Goal: Task Accomplishment & Management: Complete application form

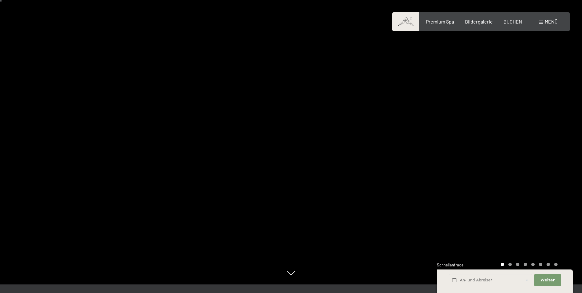
scroll to position [8, 0]
click at [446, 22] on span "Premium Spa" at bounding box center [440, 22] width 28 height 6
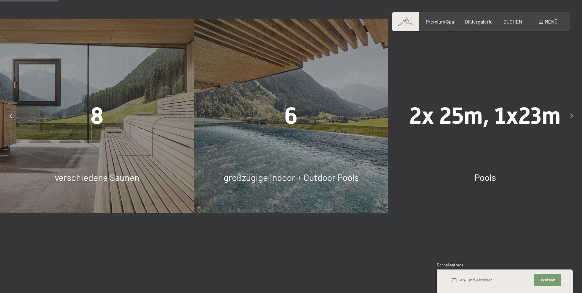
scroll to position [455, 0]
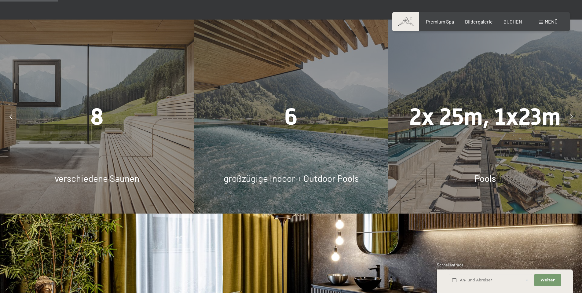
click at [64, 138] on div "8 verschiedene Saunen" at bounding box center [97, 117] width 194 height 194
click at [95, 118] on span "8" at bounding box center [96, 116] width 13 height 27
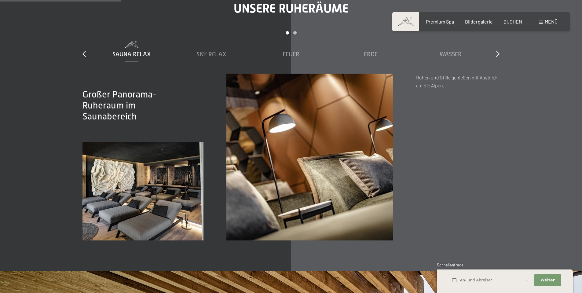
scroll to position [948, 0]
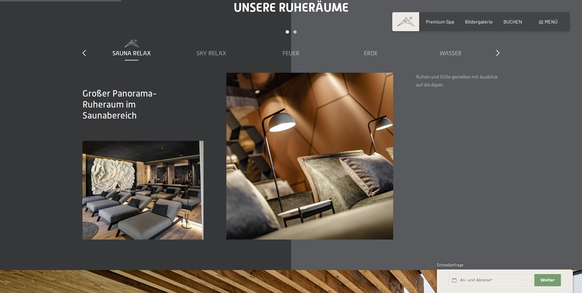
click at [210, 53] on span "Sky Relax" at bounding box center [211, 53] width 30 height 7
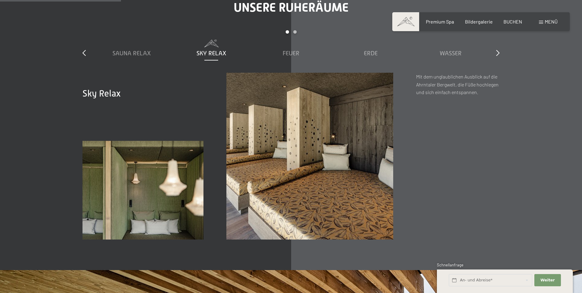
click at [295, 57] on div "Feuer" at bounding box center [291, 49] width 74 height 18
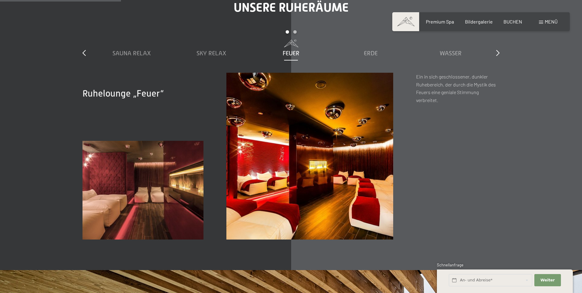
click at [371, 53] on span "Erde" at bounding box center [371, 53] width 14 height 7
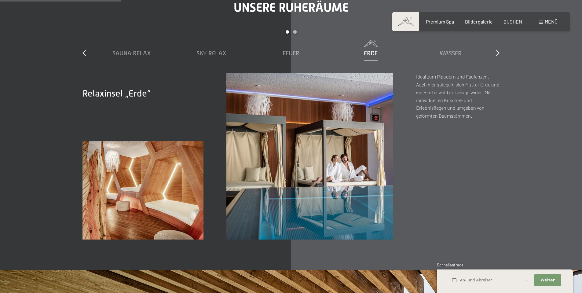
click at [450, 53] on span "Wasser" at bounding box center [451, 53] width 22 height 7
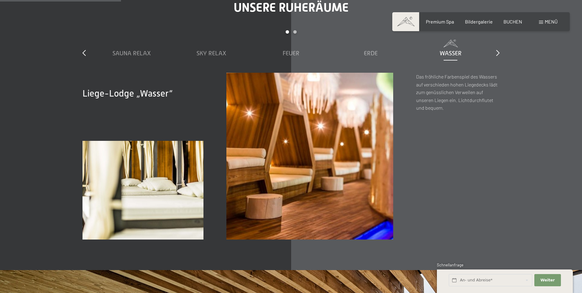
click at [498, 53] on icon at bounding box center [497, 53] width 3 height 6
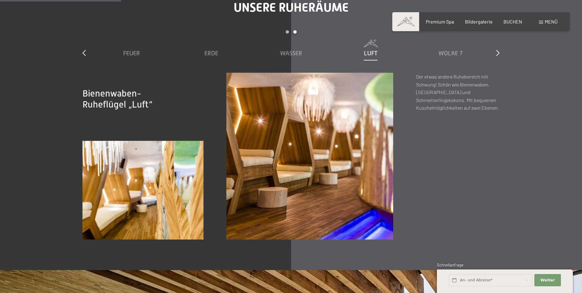
click at [373, 51] on span "Luft" at bounding box center [371, 53] width 14 height 7
click at [460, 55] on span "Wolke 7" at bounding box center [450, 53] width 24 height 7
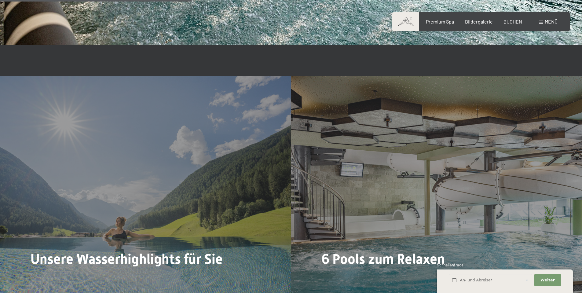
click at [495, 142] on div "6 Pools zum Relaxen Mehr dazu" at bounding box center [436, 185] width 291 height 218
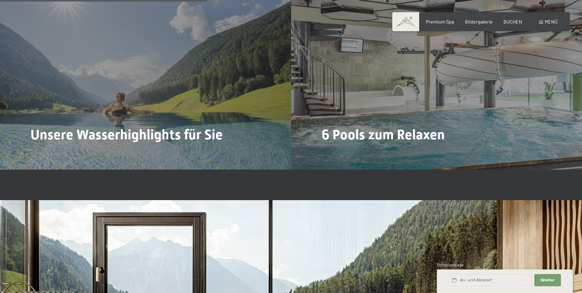
scroll to position [1626, 0]
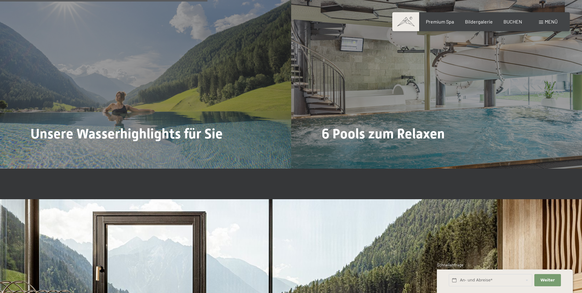
click at [72, 134] on span "Unsere Wasserhighlights für Sie" at bounding box center [127, 134] width 192 height 16
click at [40, 151] on span "Mehr dazu" at bounding box center [46, 154] width 25 height 7
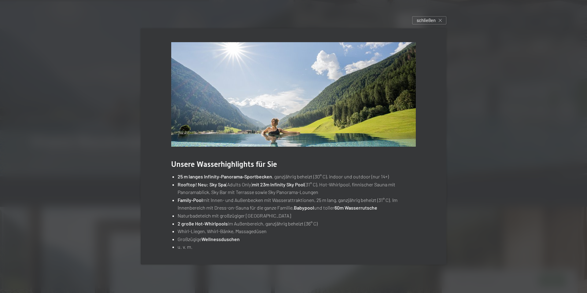
click at [429, 23] on span "schließen" at bounding box center [425, 20] width 19 height 6
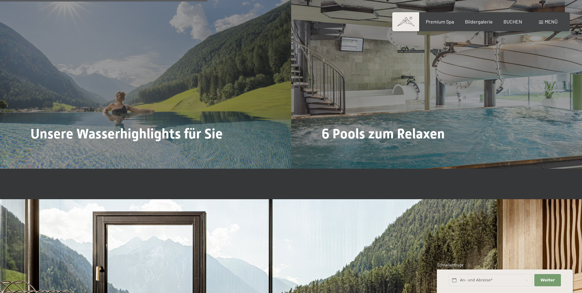
click at [374, 132] on span "6 Pools zum Relaxen" at bounding box center [383, 134] width 123 height 16
click at [346, 151] on span "Mehr dazu" at bounding box center [337, 154] width 25 height 7
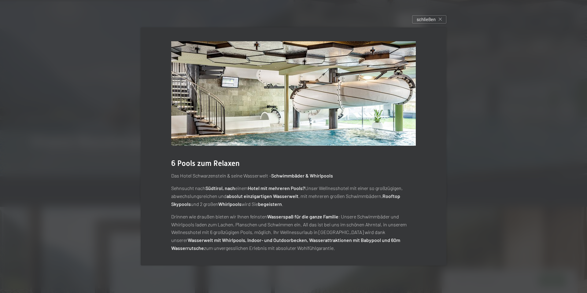
click at [429, 22] on span "schließen" at bounding box center [425, 19] width 19 height 6
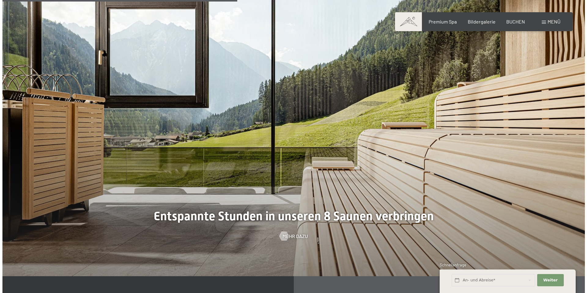
scroll to position [1840, 0]
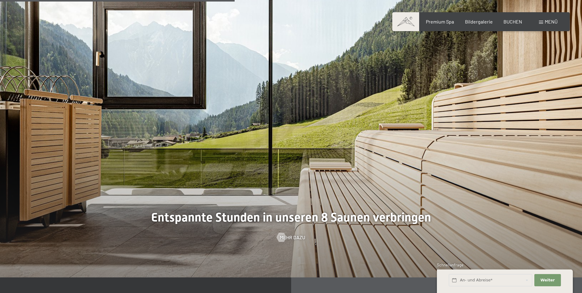
click at [294, 240] on span "Mehr dazu" at bounding box center [292, 237] width 25 height 7
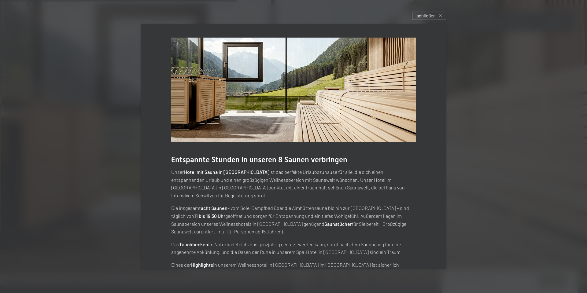
scroll to position [21, 0]
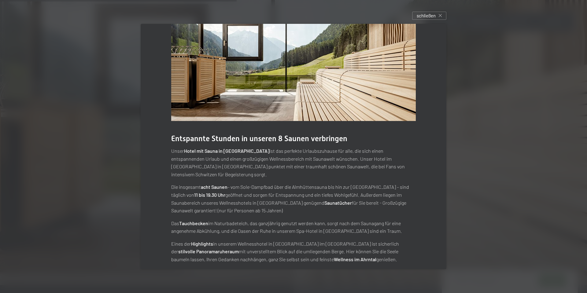
click at [396, 203] on p "Die insgesamt acht Saunen – vom Sole-Dampfbad über die Almhüttensauna bis hin z…" at bounding box center [293, 198] width 244 height 31
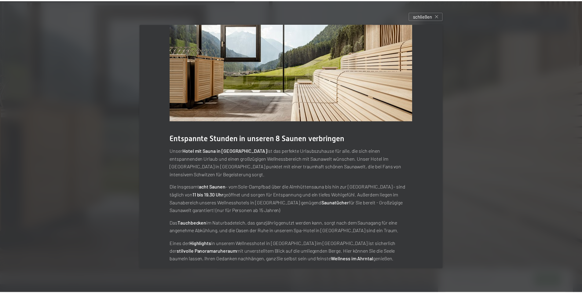
scroll to position [0, 0]
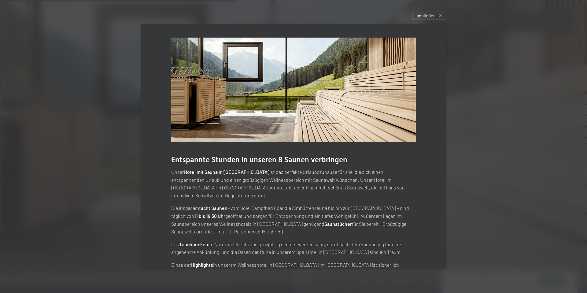
click at [429, 17] on span "schließen" at bounding box center [425, 16] width 19 height 6
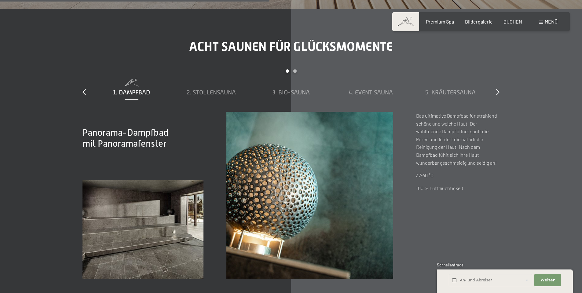
scroll to position [2110, 0]
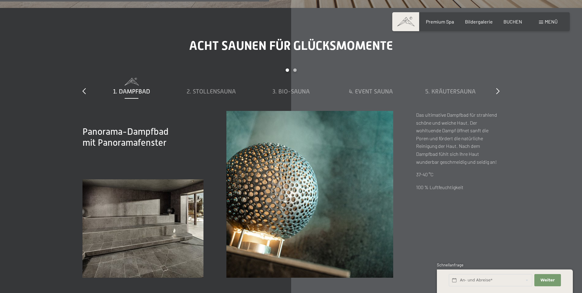
click at [229, 91] on span "2. Stollensauna" at bounding box center [211, 91] width 49 height 7
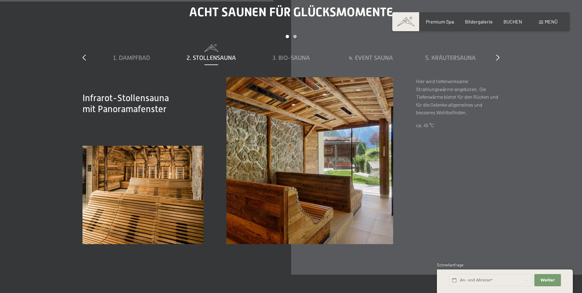
scroll to position [2144, 0]
click at [127, 58] on span "1. Dampfbad" at bounding box center [131, 57] width 37 height 7
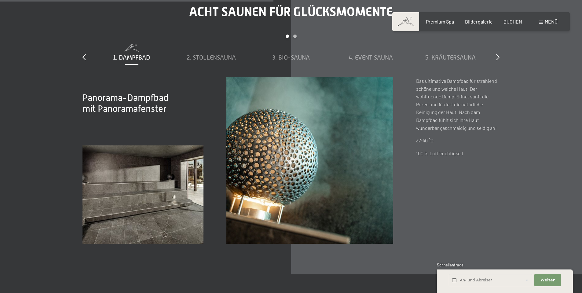
click at [221, 59] on span "2. Stollensauna" at bounding box center [211, 57] width 49 height 7
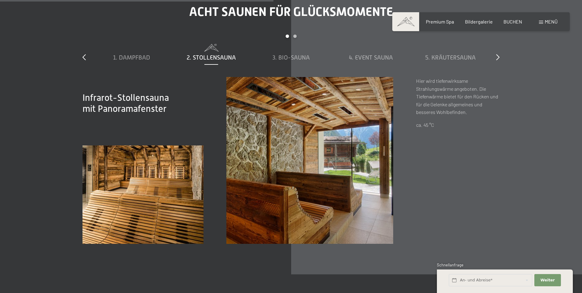
click at [290, 62] on div "3. Bio-Sauna" at bounding box center [291, 53] width 74 height 18
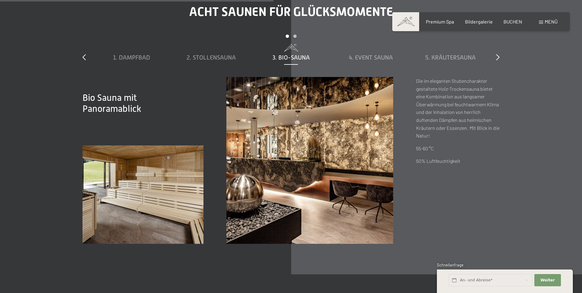
click at [373, 62] on div "4. Event Sauna" at bounding box center [371, 53] width 74 height 18
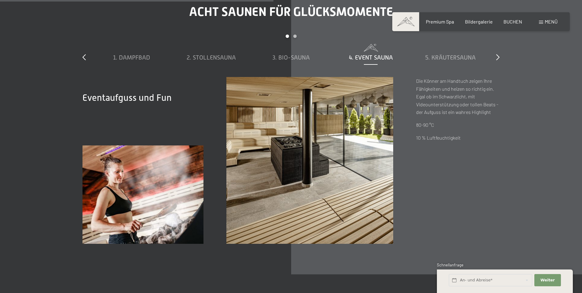
click at [456, 59] on span "5. Kräutersauna" at bounding box center [450, 57] width 50 height 7
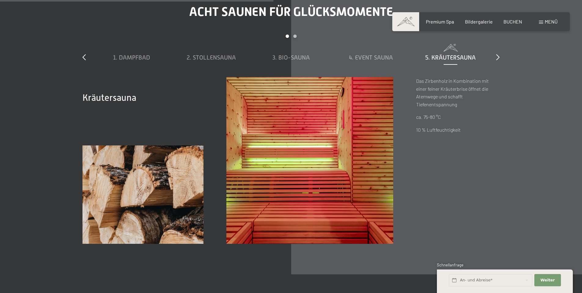
click at [498, 57] on icon at bounding box center [497, 57] width 3 height 6
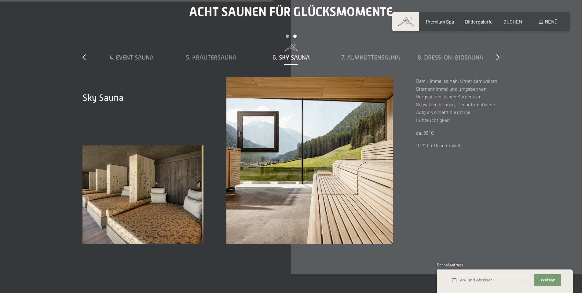
click at [388, 58] on span "7. Almhüttensauna" at bounding box center [370, 57] width 59 height 7
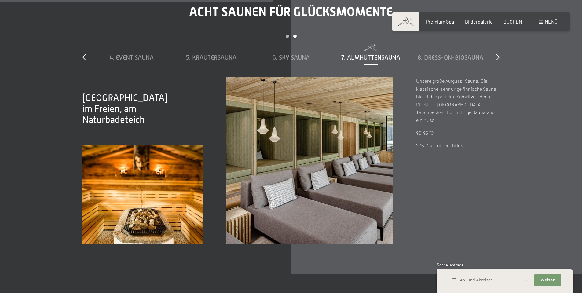
click at [449, 59] on span "8. Dress-on-Biosauna" at bounding box center [451, 57] width 66 height 7
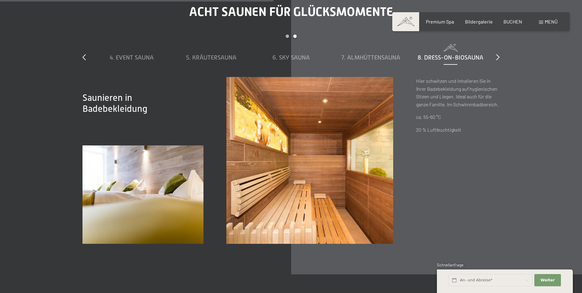
click at [294, 62] on div "6. Sky Sauna" at bounding box center [291, 53] width 74 height 18
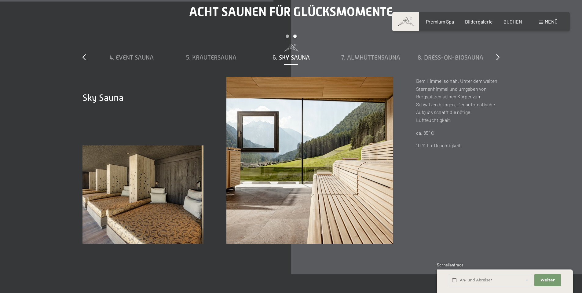
click at [479, 23] on span "Bildergalerie" at bounding box center [479, 22] width 28 height 6
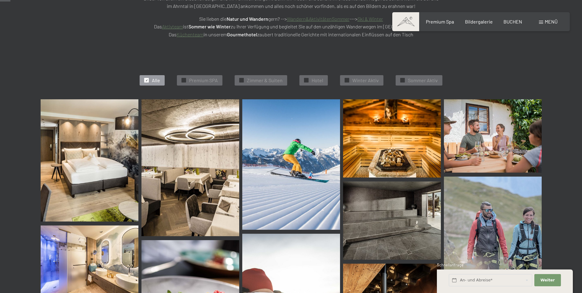
scroll to position [136, 0]
click at [206, 82] on span "Premium SPA" at bounding box center [203, 80] width 29 height 7
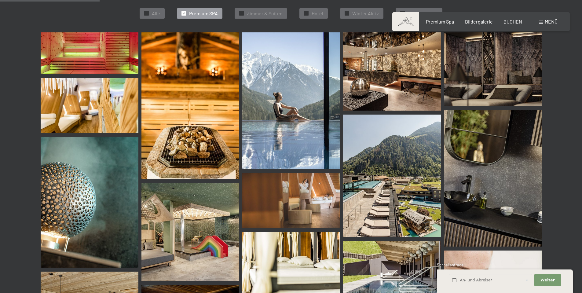
scroll to position [0, 0]
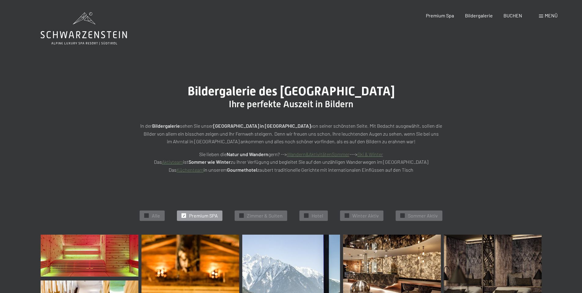
click at [248, 217] on span "Zimmer & Suiten" at bounding box center [265, 215] width 36 height 7
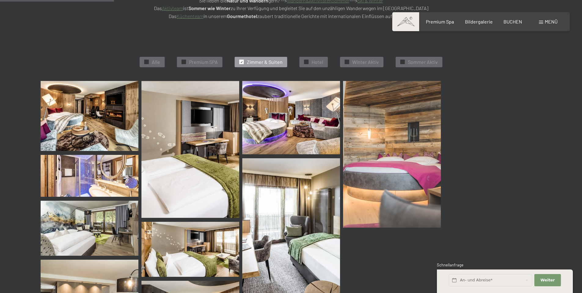
scroll to position [154, 0]
click at [8, 93] on div "✓ Alle ✓ Premium SPA ✓ Zimmer & Suiten ✓ Hotel ✓ Winter Aktiv ✓ Sommer Aktiv Al…" at bounding box center [291, 229] width 582 height 372
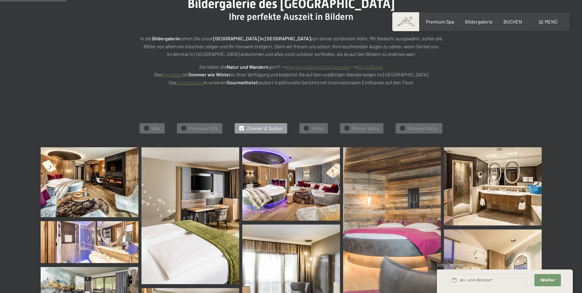
scroll to position [0, 0]
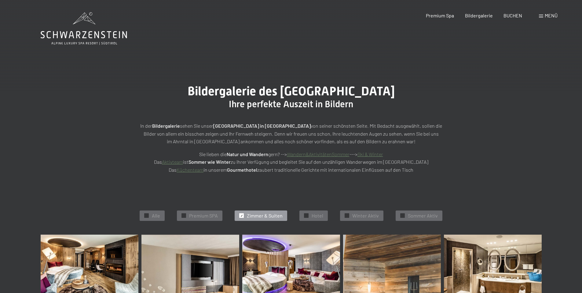
click at [306, 215] on span "✓" at bounding box center [306, 216] width 2 height 4
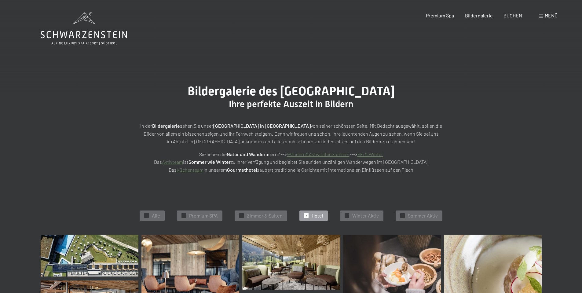
click at [549, 18] on span "Menü" at bounding box center [551, 16] width 13 height 6
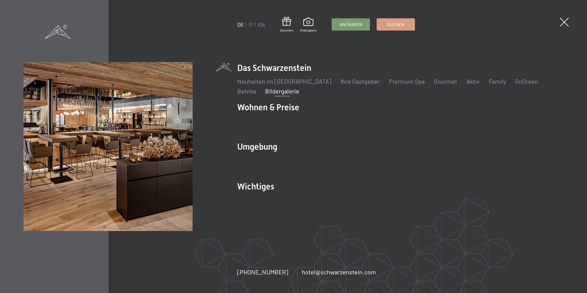
click at [258, 196] on link "Lage & Anreise" at bounding box center [257, 199] width 40 height 7
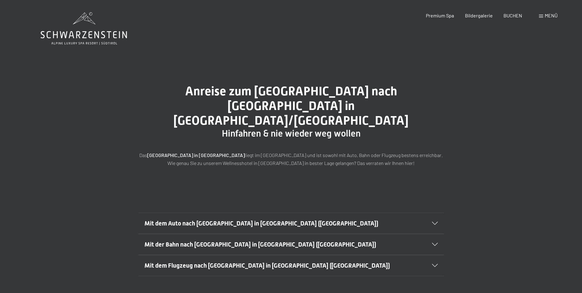
click at [546, 19] on div "Menü" at bounding box center [548, 15] width 19 height 7
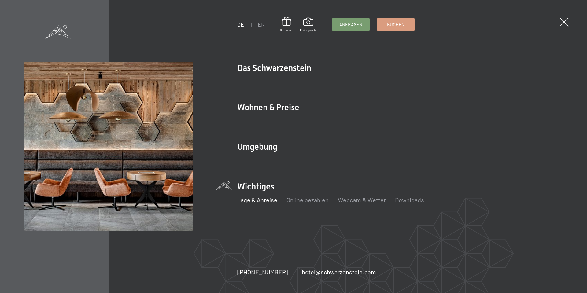
click at [261, 154] on div "Das Ahrntal Ski & Winter Skifahren Skischule Wandern & Sommer Wandern Biken Seh…" at bounding box center [400, 163] width 326 height 21
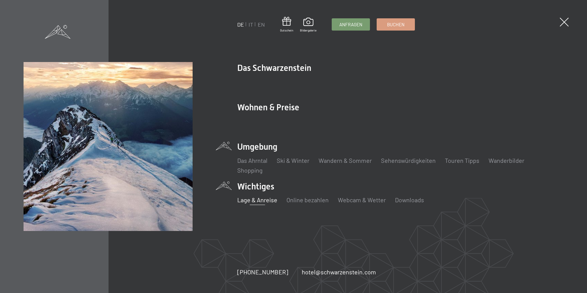
click at [287, 73] on li "Das Schwarzenstein Neuheiten im Schwarzenstein Ihre Gastgeber Premium Spa Gourm…" at bounding box center [400, 78] width 326 height 33
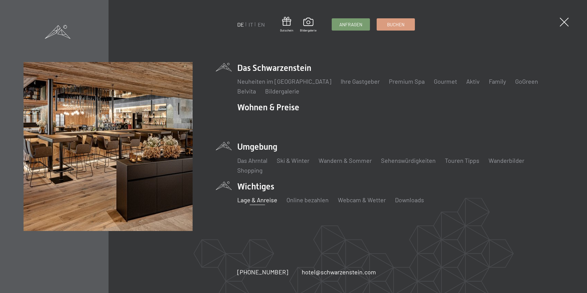
click at [291, 112] on li "Wohnen & Preise Inklusivleistungen Zimmer & Preise Liste Angebote Liste Familie…" at bounding box center [400, 117] width 326 height 33
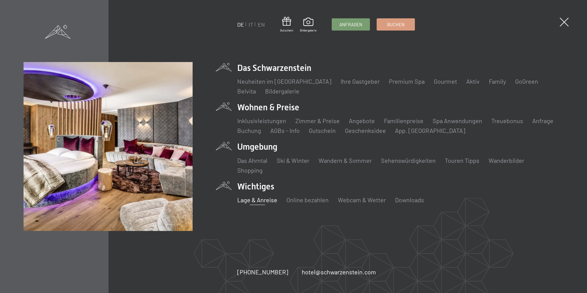
click at [269, 124] on link "Inklusivleistungen" at bounding box center [261, 120] width 49 height 7
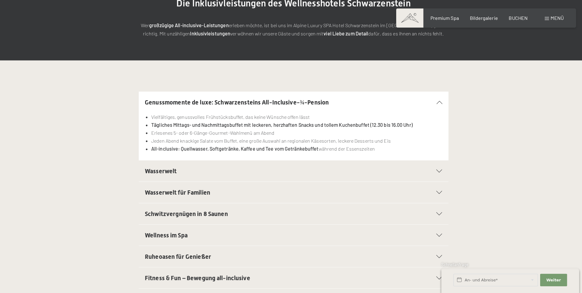
scroll to position [98, 0]
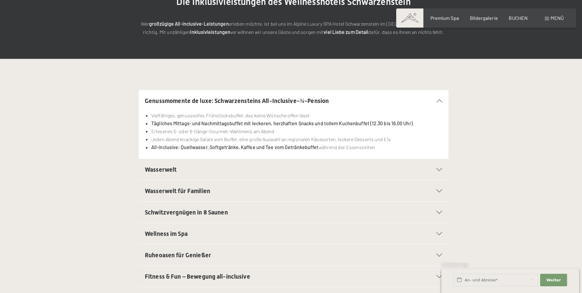
click at [431, 171] on div at bounding box center [430, 171] width 13 height 3
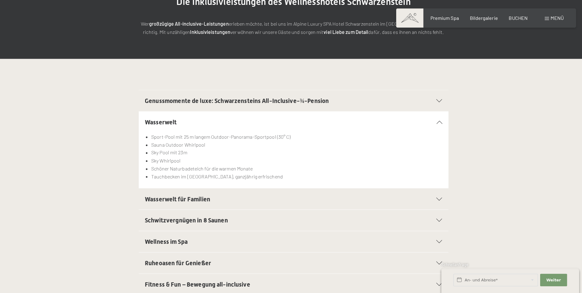
click at [432, 127] on div "Wasserwelt" at bounding box center [291, 124] width 293 height 21
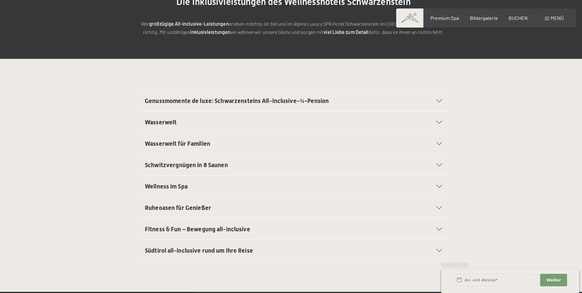
click at [435, 174] on div "Schwitzvergnügen in 8 Saunen" at bounding box center [291, 166] width 293 height 21
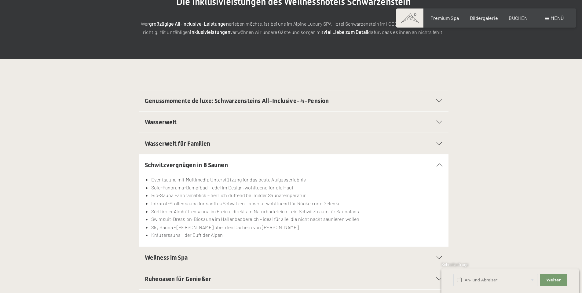
click at [435, 167] on icon at bounding box center [435, 166] width 6 height 3
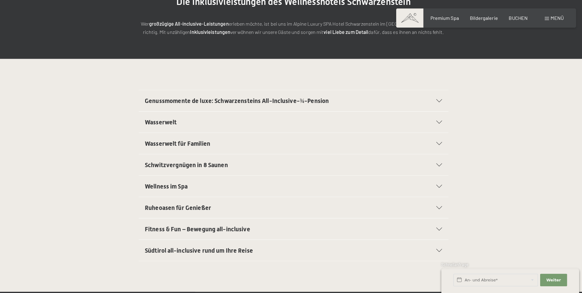
click at [435, 192] on div "Wellness im Spa" at bounding box center [291, 187] width 293 height 21
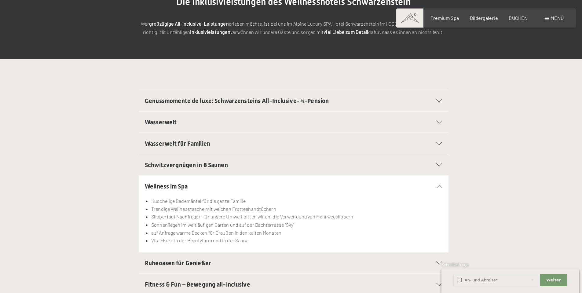
click at [433, 192] on div "Wellness im Spa" at bounding box center [291, 187] width 293 height 21
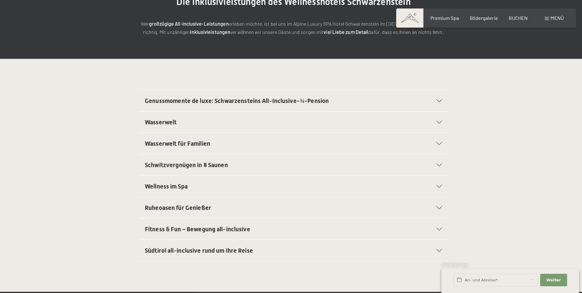
click at [435, 209] on icon at bounding box center [435, 208] width 6 height 3
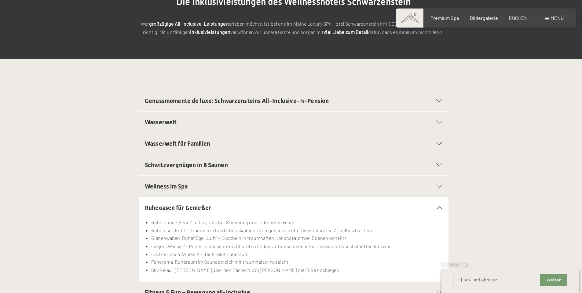
click at [435, 209] on icon at bounding box center [435, 208] width 6 height 3
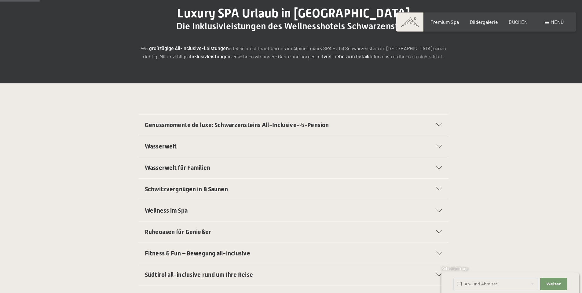
scroll to position [78, 0]
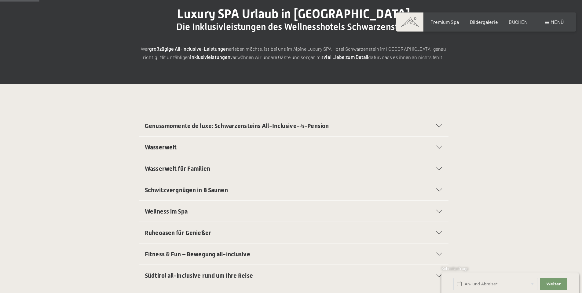
click at [436, 173] on div "Wasserwelt für Familien" at bounding box center [291, 166] width 293 height 21
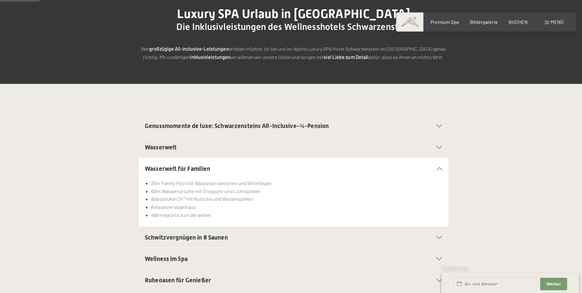
click at [432, 168] on div "Wasserwelt für Familien" at bounding box center [291, 166] width 293 height 21
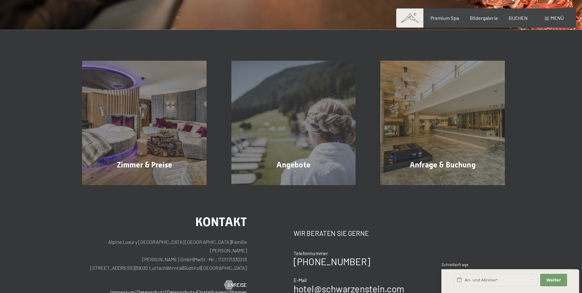
scroll to position [974, 0]
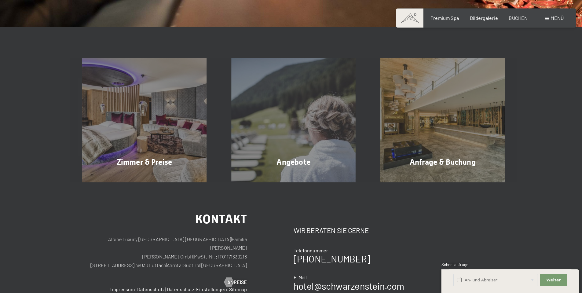
click at [98, 130] on div "Zimmer & Preise Mehr erfahren" at bounding box center [143, 122] width 147 height 123
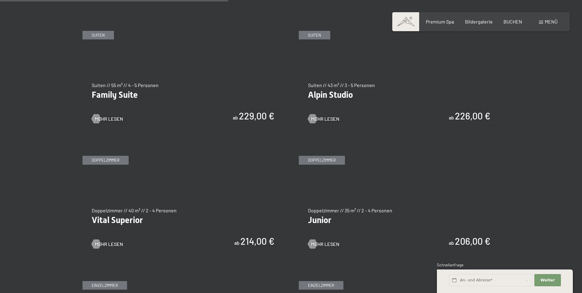
scroll to position [760, 0]
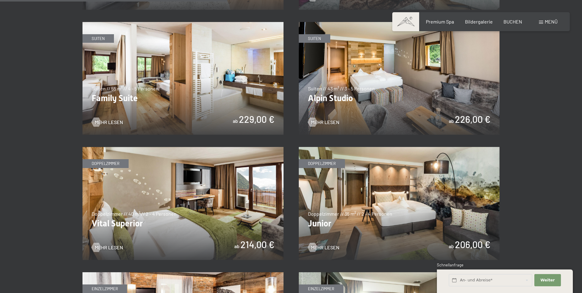
click at [328, 249] on span "Mehr Lesen" at bounding box center [325, 247] width 28 height 7
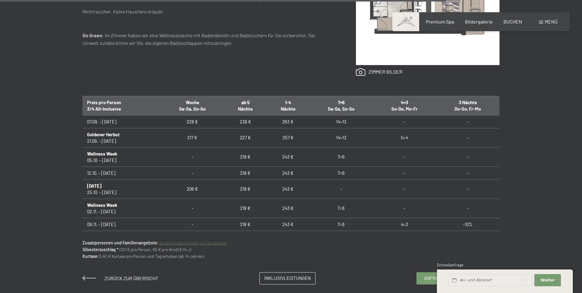
scroll to position [599, 0]
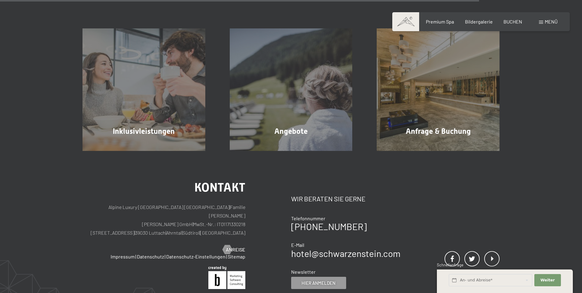
scroll to position [659, 0]
click at [311, 119] on div "Angebote Mehr erfahren" at bounding box center [291, 90] width 147 height 123
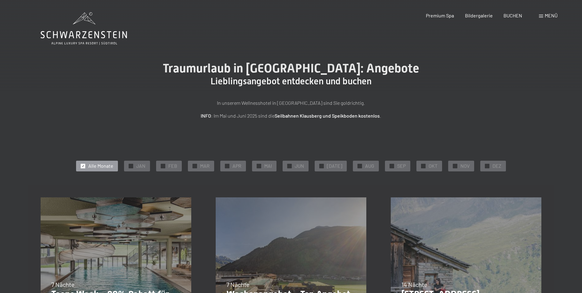
click at [25, 109] on div "Traumurlaub in Südtirol: Angebote Lieblingsangebot entdecken und buchen In unse…" at bounding box center [291, 90] width 582 height 58
click at [17, 105] on div "Traumurlaub in Südtirol: Angebote Lieblingsangebot entdecken und buchen In unse…" at bounding box center [291, 90] width 582 height 58
click at [9, 102] on div "Traumurlaub in Südtirol: Angebote Lieblingsangebot entdecken und buchen In unse…" at bounding box center [291, 90] width 582 height 58
click at [391, 166] on span "✓" at bounding box center [392, 166] width 2 height 4
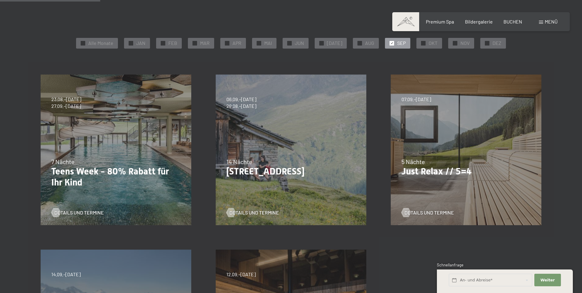
scroll to position [122, 0]
click at [443, 214] on span "Details und Termine" at bounding box center [429, 213] width 49 height 7
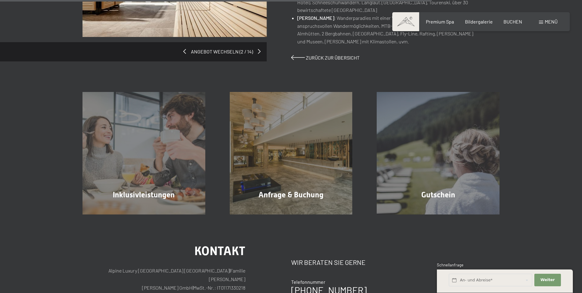
scroll to position [564, 0]
click at [315, 159] on div "Anfrage & Buchung Mehr erfahren" at bounding box center [291, 153] width 147 height 123
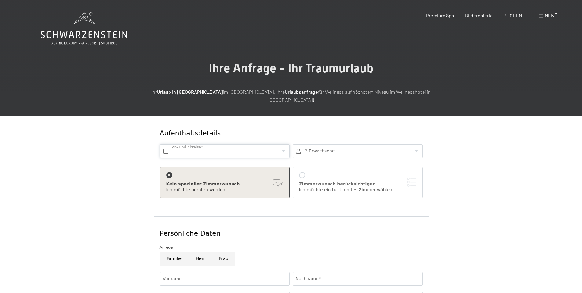
click at [242, 144] on input "text" at bounding box center [225, 151] width 130 height 14
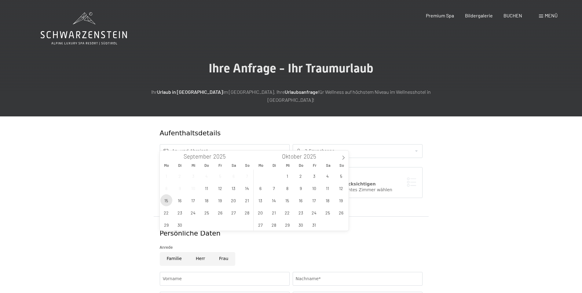
click at [166, 200] on span "15" at bounding box center [166, 200] width 12 height 12
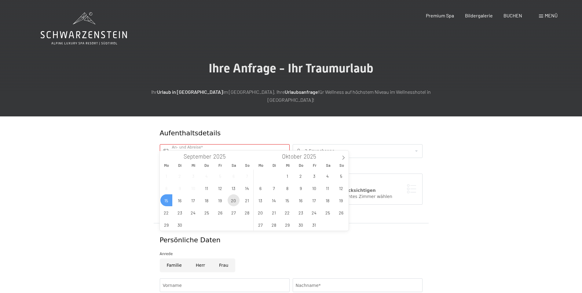
click at [233, 200] on span "20" at bounding box center [234, 200] width 12 height 12
type input "Mo. 15.09.2025 - Sa. 20.09.2025"
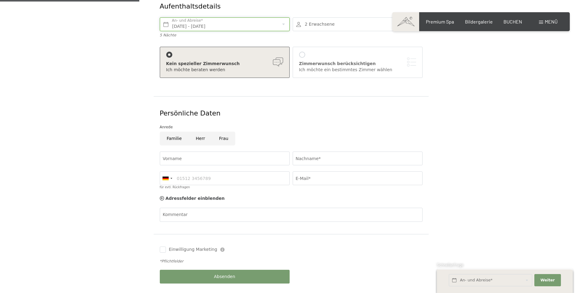
scroll to position [127, 0]
click at [225, 134] on input "Frau" at bounding box center [223, 138] width 23 height 14
radio input "true"
click at [255, 155] on input "Vorname" at bounding box center [225, 158] width 130 height 14
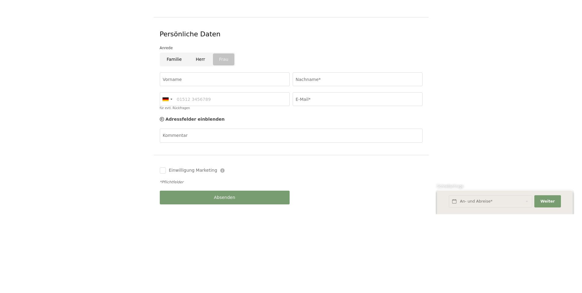
click at [239, 163] on span "Einwilligung Marketing*" at bounding box center [258, 164] width 50 height 6
click at [229, 163] on input "Einwilligung Marketing*" at bounding box center [226, 164] width 6 height 6
checkbox input "false"
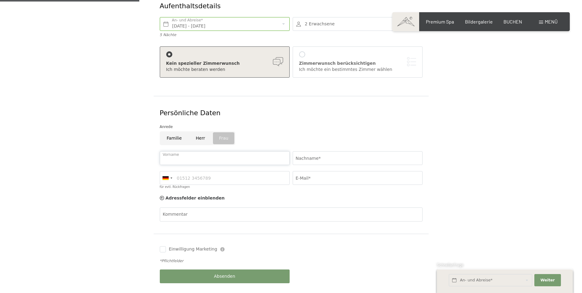
click at [236, 152] on input "Vorname" at bounding box center [225, 158] width 130 height 14
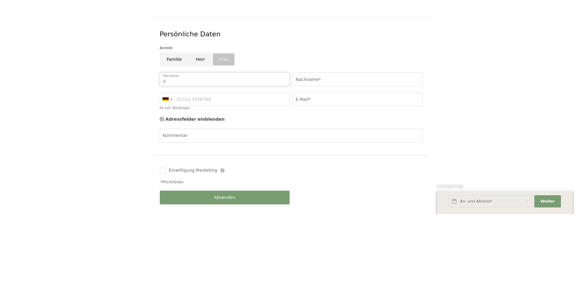
type input "Vanessa"
type input "Liebchen"
type input "01746667494"
type input "vanessa.liebchen@gmx.de"
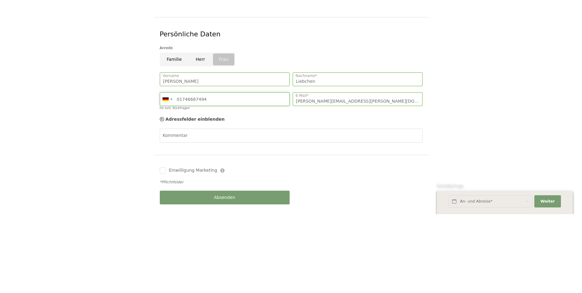
click at [224, 171] on input "01746667494" at bounding box center [225, 178] width 130 height 14
type input "0"
click at [532, 157] on div "Aufenthaltsdetails Mo. 15.09.2025 - Sa. 20.09.2025 An- und Abreise* 5 Nächte 2 …" at bounding box center [291, 142] width 582 height 306
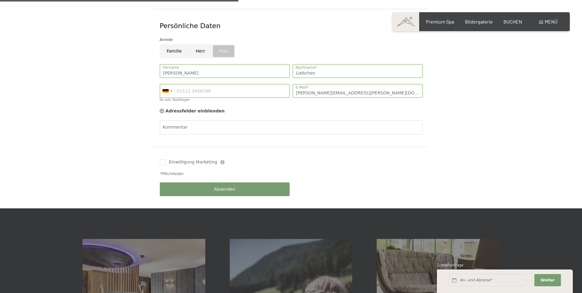
scroll to position [218, 0]
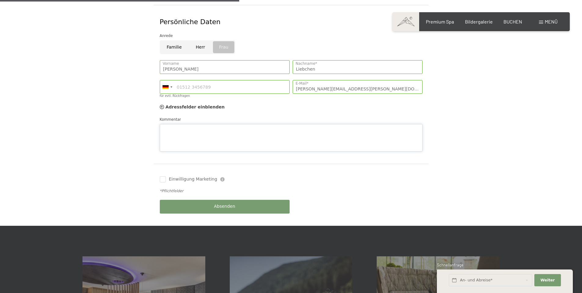
click at [263, 124] on textarea "Kommentar" at bounding box center [291, 137] width 263 height 27
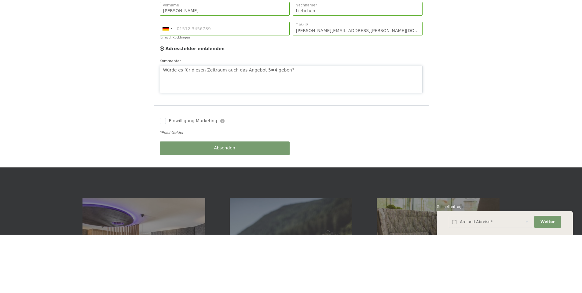
type textarea "Würde es für diesen Zeitraum auch das Angebot 5=4 geben?"
click at [467, 134] on form "Aufenthaltsdetails Mo. 15.09.2025 - Sa. 20.09.2025 An- und Abreise* 5 Nächte 2 …" at bounding box center [290, 62] width 417 height 328
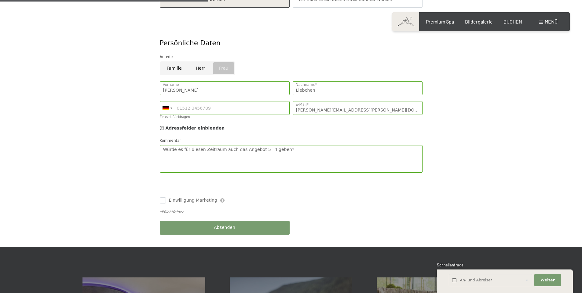
scroll to position [197, 0]
click at [254, 221] on button "Absenden" at bounding box center [225, 228] width 130 height 14
